Goal: Check status: Check status

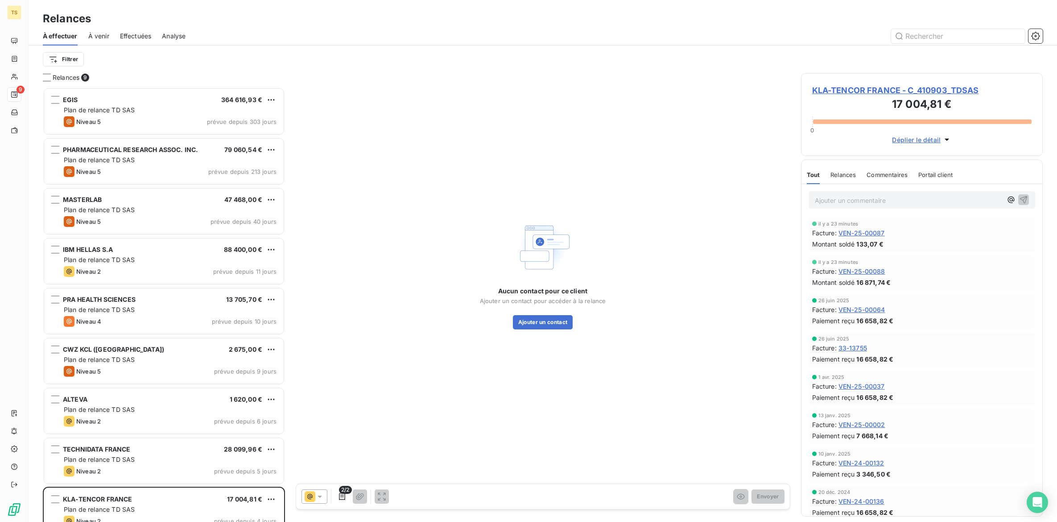
scroll to position [427, 233]
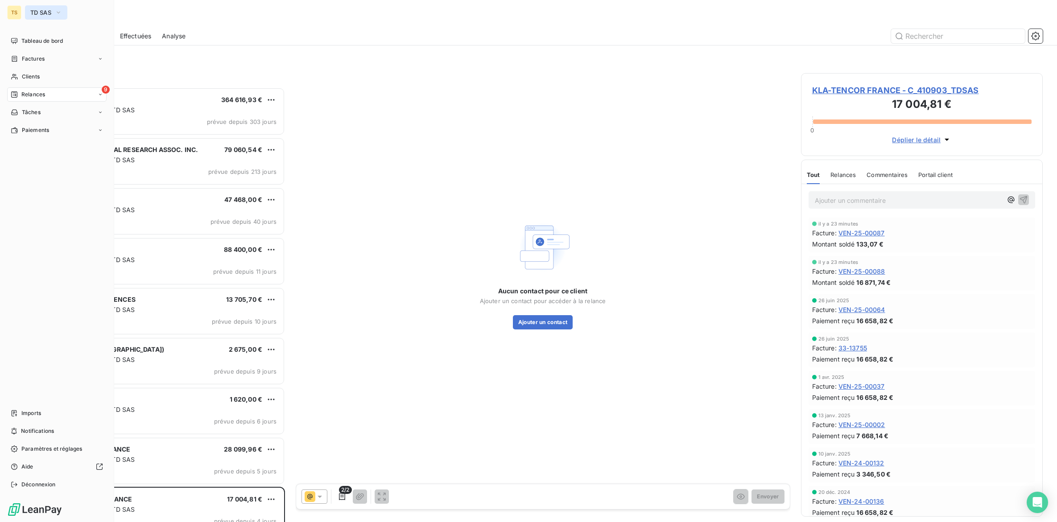
click at [37, 13] on span "TD SAS" at bounding box center [40, 12] width 21 height 7
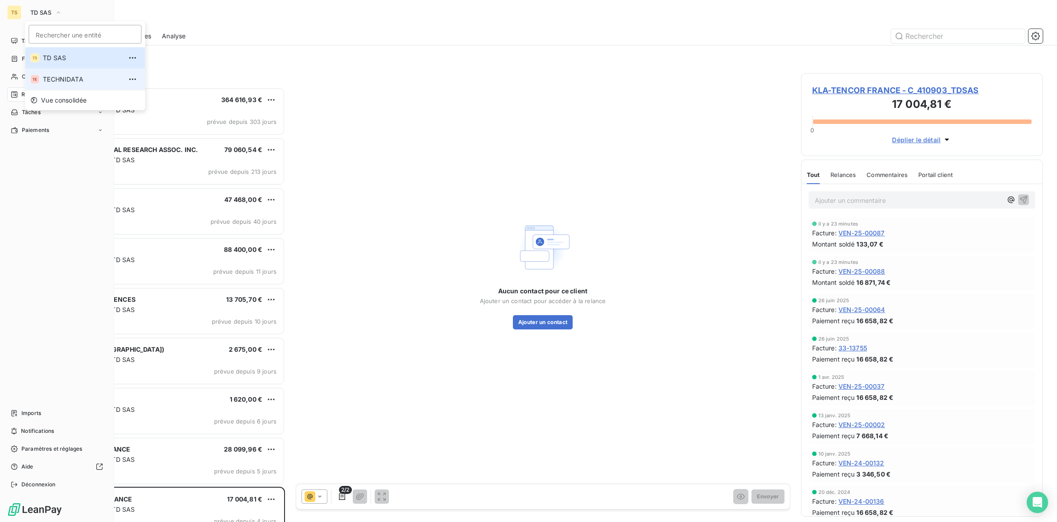
click at [48, 77] on span "TECHNIDATA" at bounding box center [82, 79] width 79 height 9
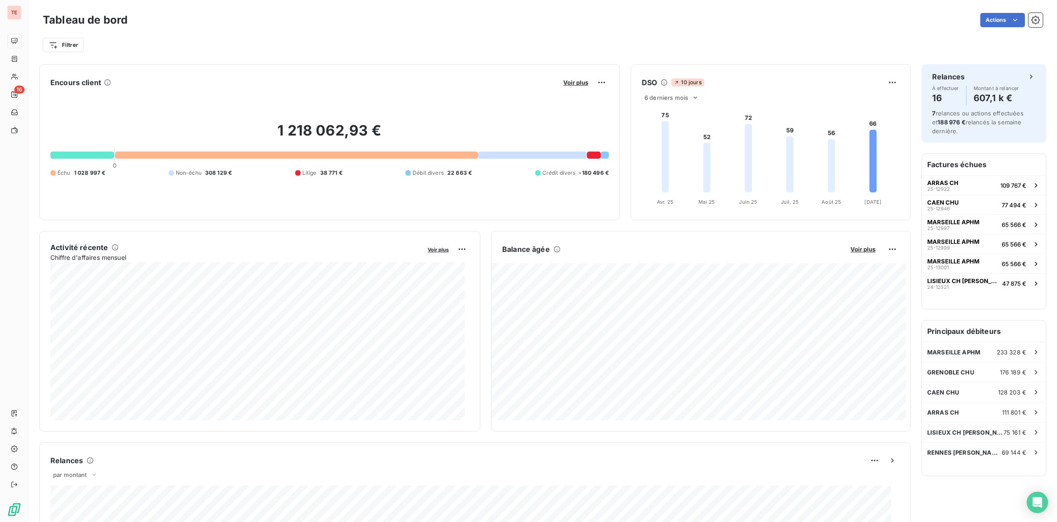
click at [173, 37] on div "Filtrer" at bounding box center [543, 45] width 1000 height 17
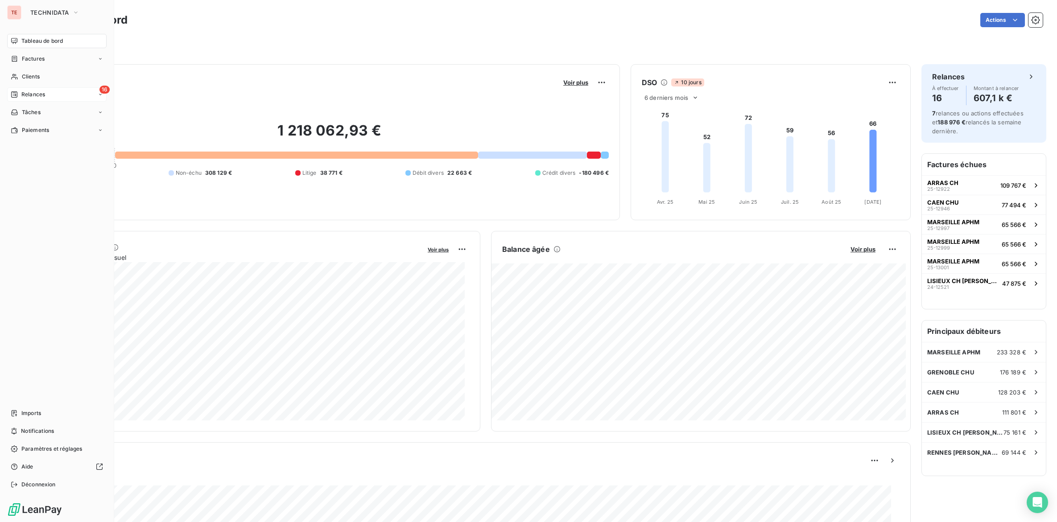
click at [44, 95] on span "Relances" at bounding box center [33, 95] width 24 height 8
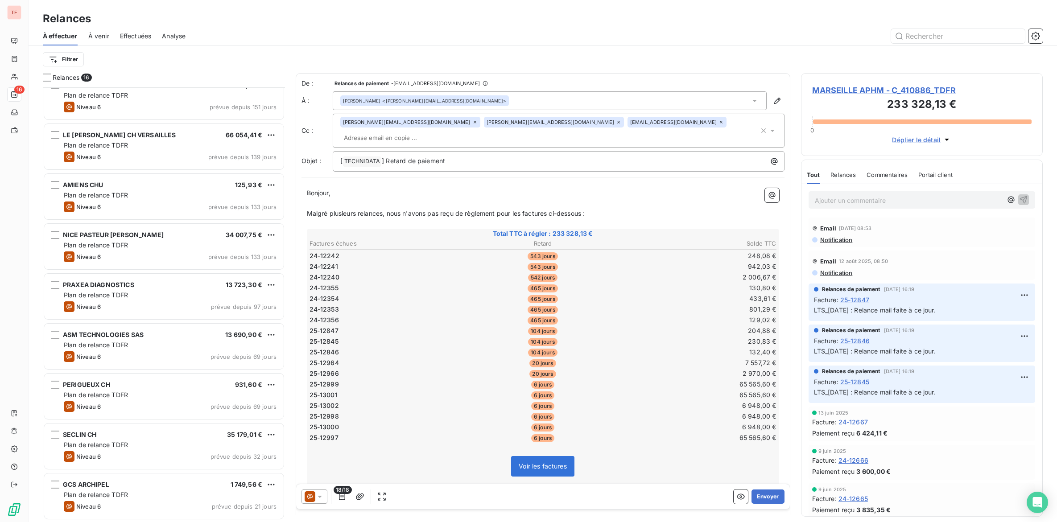
scroll to position [198, 0]
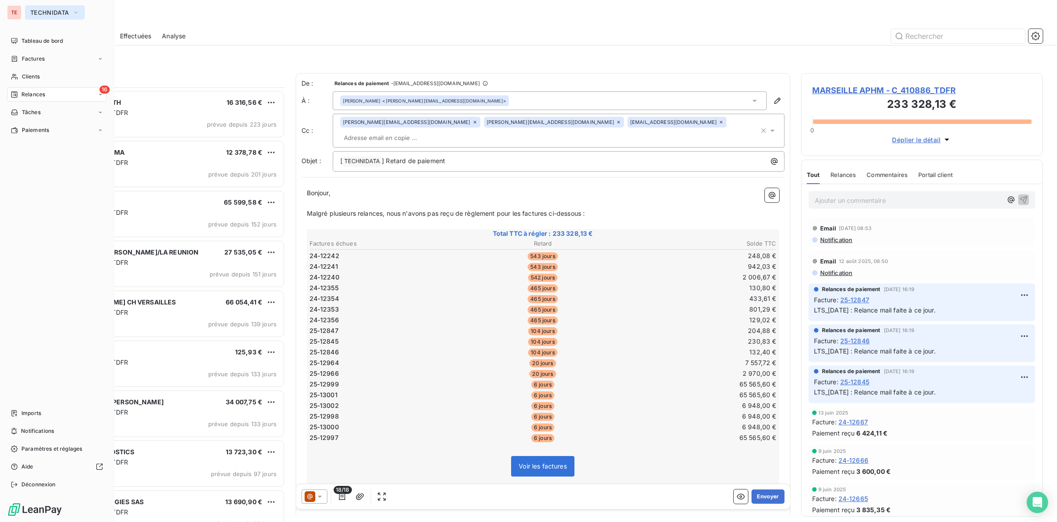
click at [37, 12] on span "TECHNIDATA" at bounding box center [49, 12] width 38 height 7
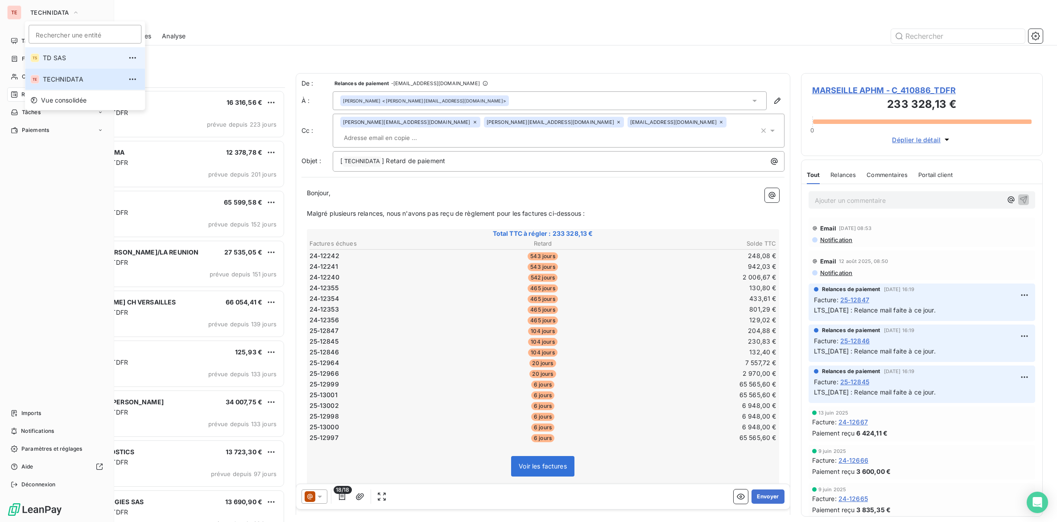
click at [43, 59] on span "TD SAS" at bounding box center [82, 58] width 79 height 9
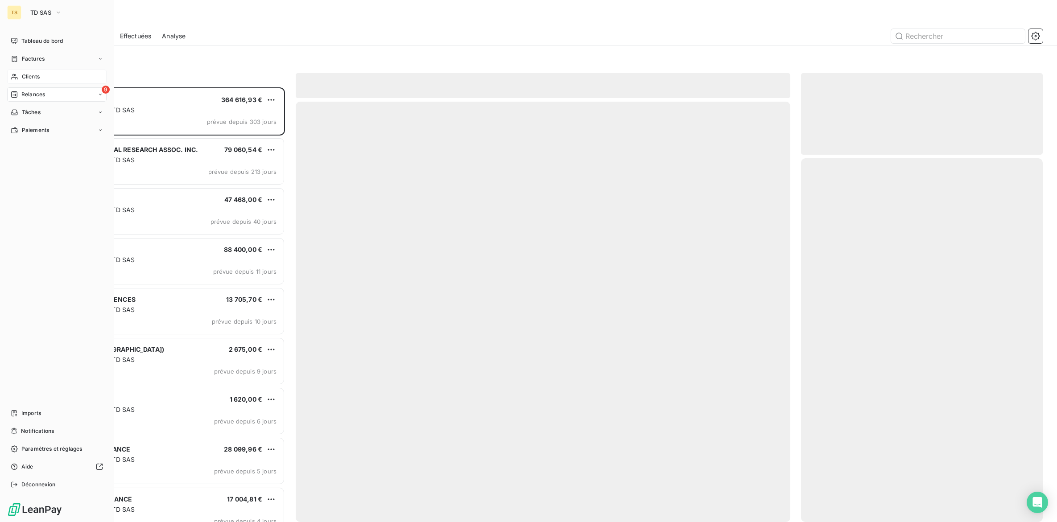
scroll to position [427, 233]
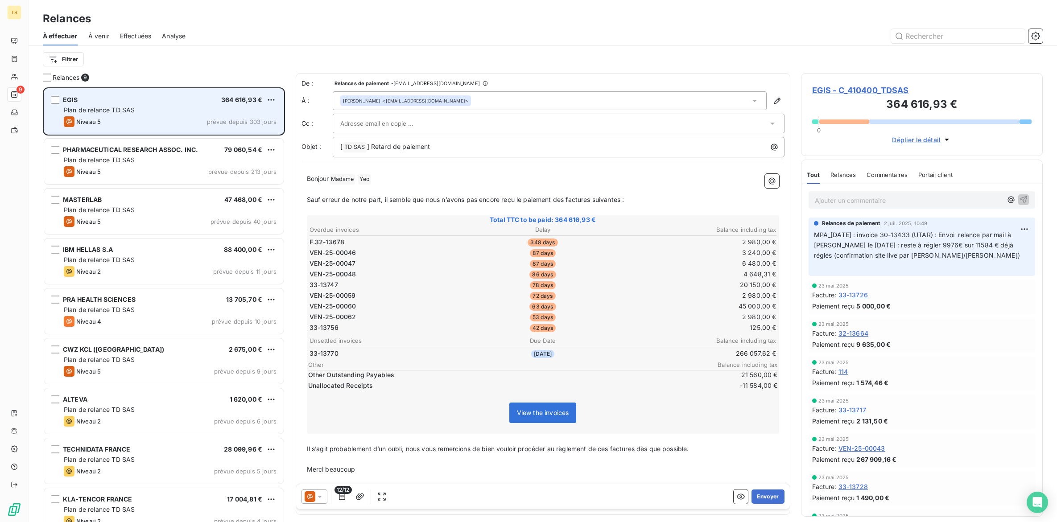
click at [170, 116] on div "EGIS 364 616,93 € Plan de relance TD SAS Niveau 5 prévue depuis 303 jours" at bounding box center [164, 112] width 240 height 46
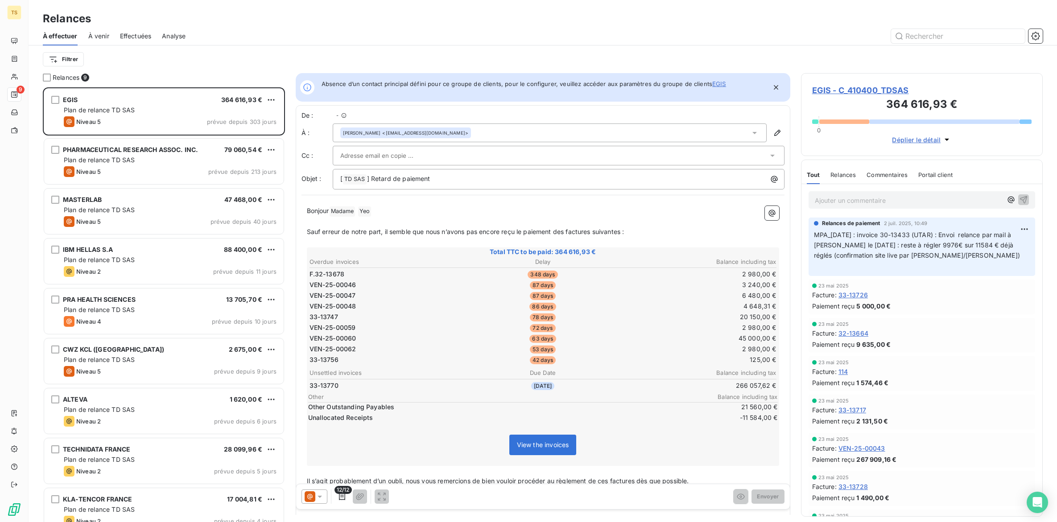
scroll to position [9, 9]
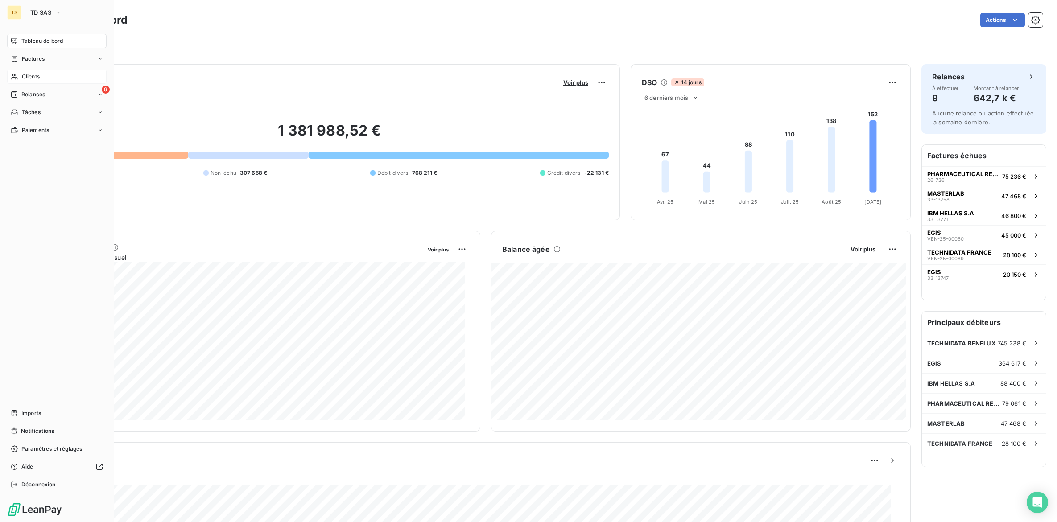
click at [36, 79] on span "Clients" at bounding box center [31, 77] width 18 height 8
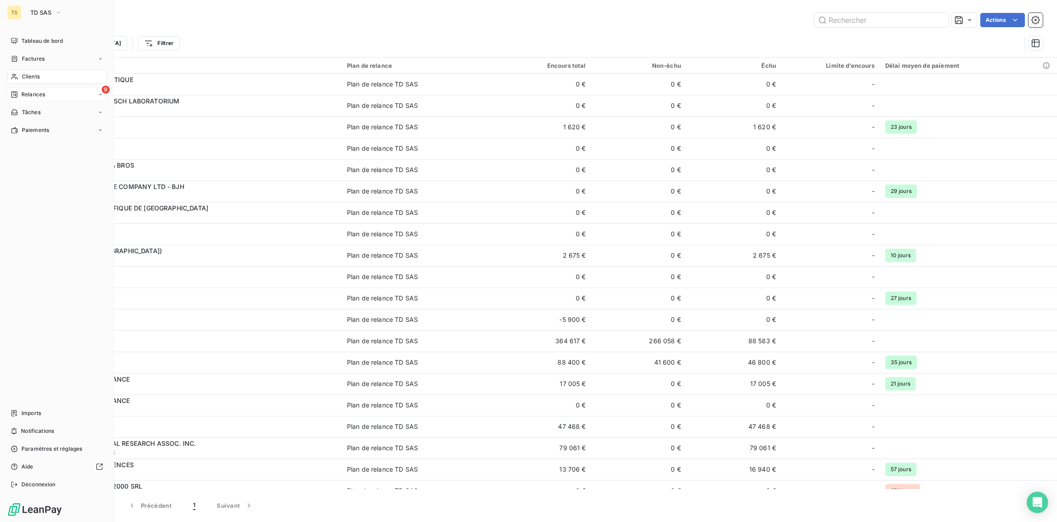
click at [34, 95] on span "Relances" at bounding box center [33, 95] width 24 height 8
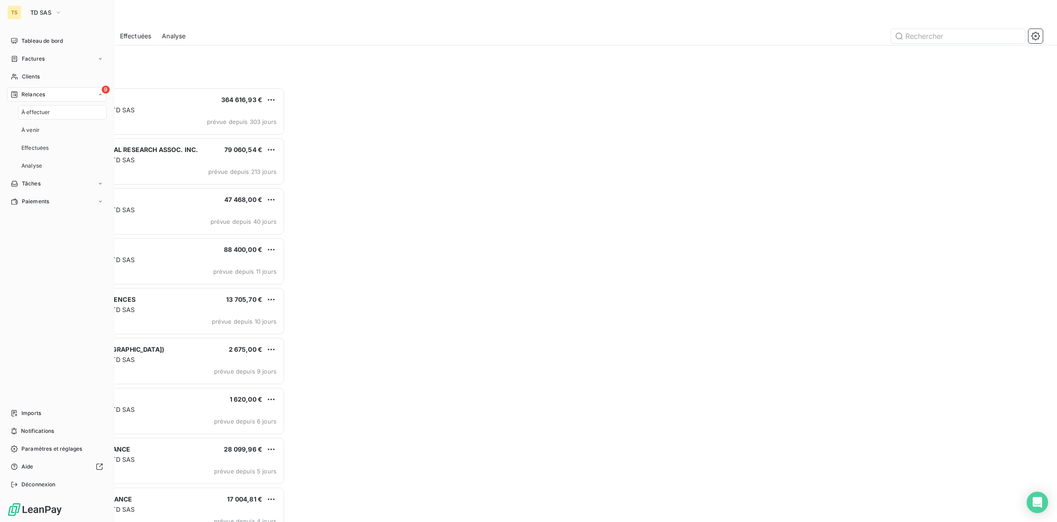
scroll to position [427, 233]
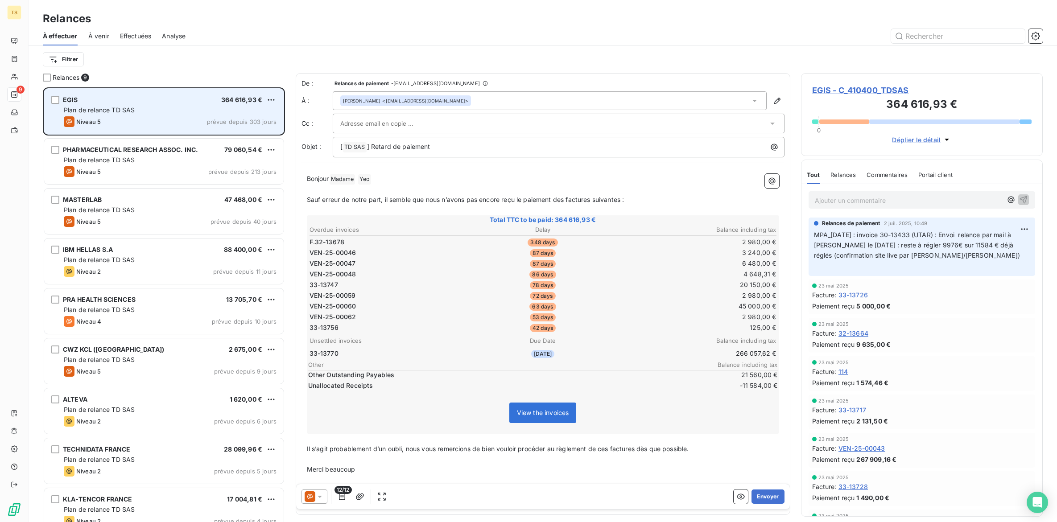
click at [119, 117] on div "Niveau 5 prévue depuis 303 jours" at bounding box center [170, 121] width 213 height 11
click at [132, 114] on span "Plan de relance TD SAS" at bounding box center [99, 110] width 71 height 8
